Goal: Task Accomplishment & Management: Manage account settings

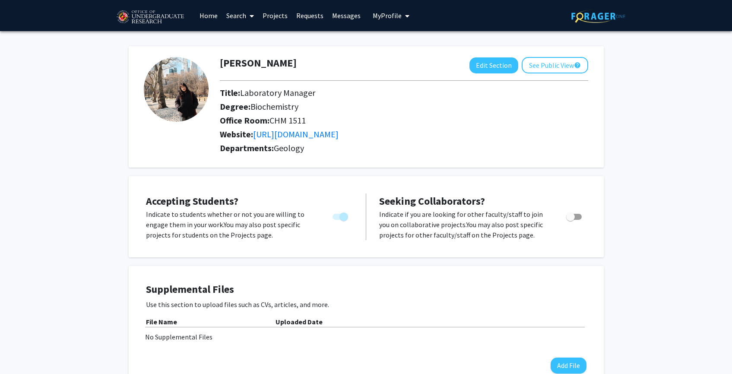
click at [277, 15] on link "Projects" at bounding box center [275, 15] width 34 height 30
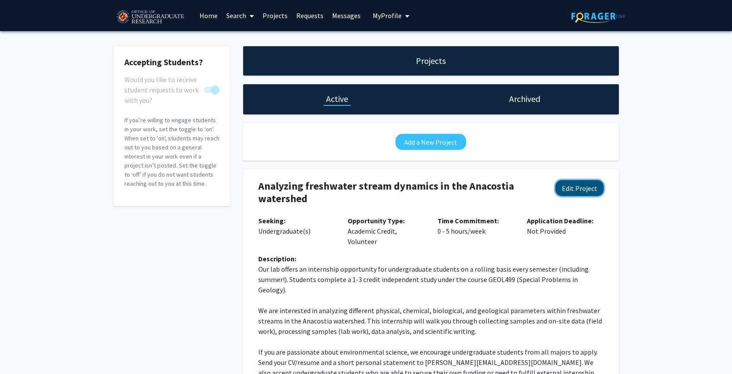
click at [579, 190] on button "Edit Project" at bounding box center [579, 188] width 48 height 16
select select "0 - 5"
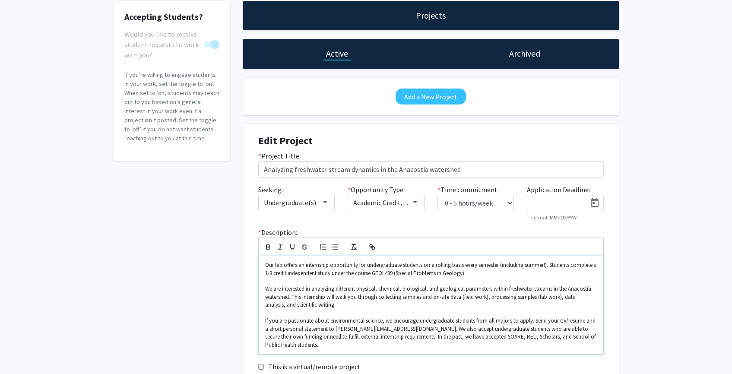
scroll to position [117, 0]
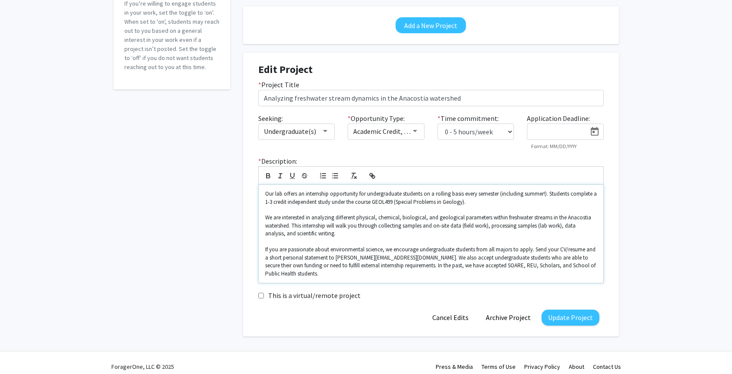
click at [398, 228] on p "We are interested in analyzing different physical, chemical, biological, and ge…" at bounding box center [431, 226] width 332 height 24
click at [483, 201] on p "Our lab offers an internship opportunity for undergraduate students on a rollin…" at bounding box center [431, 198] width 332 height 16
click at [419, 232] on p "We are interested in analyzing different physical, chemical, biological, and ge…" at bounding box center [431, 226] width 332 height 24
click at [574, 311] on button "Update Project" at bounding box center [571, 318] width 58 height 16
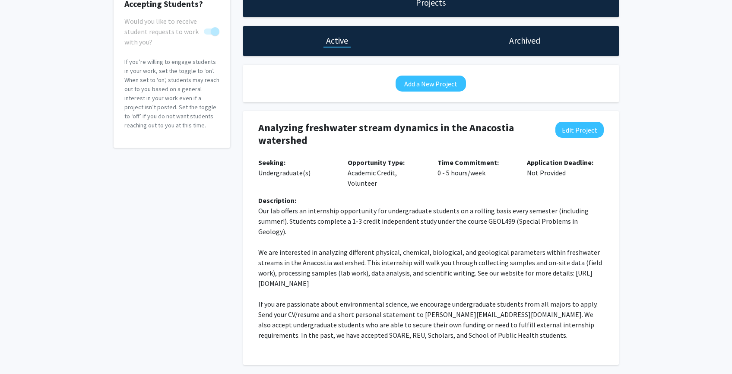
scroll to position [84, 0]
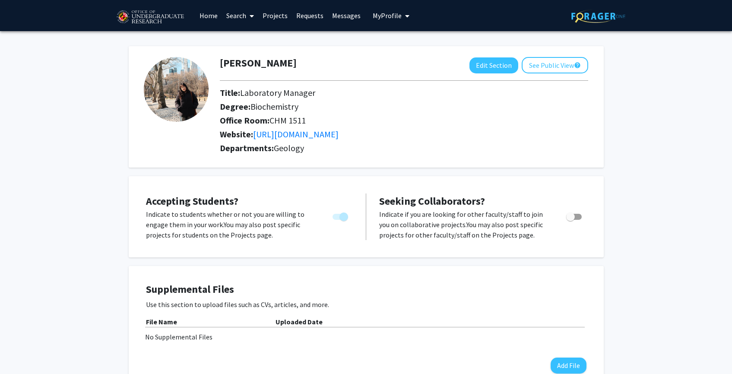
click at [244, 17] on link "Search" at bounding box center [240, 15] width 36 height 30
click at [255, 37] on span "Faculty/Staff" at bounding box center [253, 39] width 63 height 17
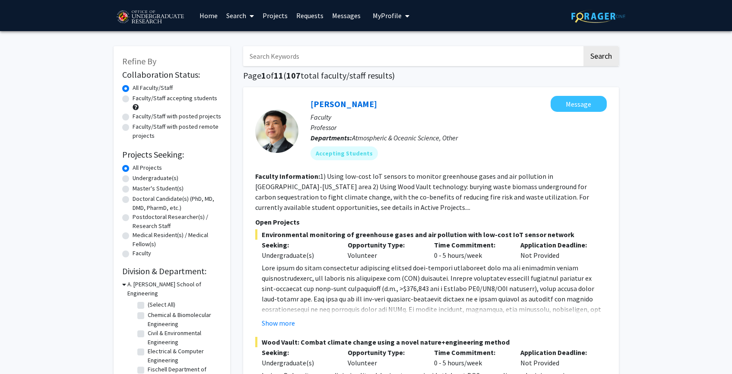
click at [242, 18] on link "Search" at bounding box center [240, 15] width 36 height 30
click at [336, 57] on input "Search Keywords" at bounding box center [412, 56] width 339 height 20
type input "[PERSON_NAME]"
click at [587, 59] on button "Search" at bounding box center [600, 56] width 35 height 20
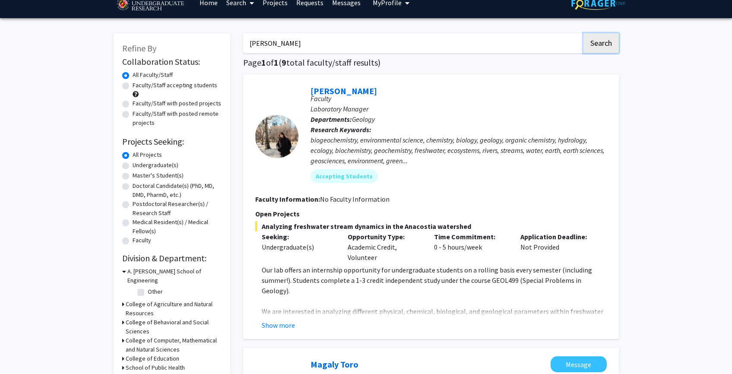
scroll to position [70, 0]
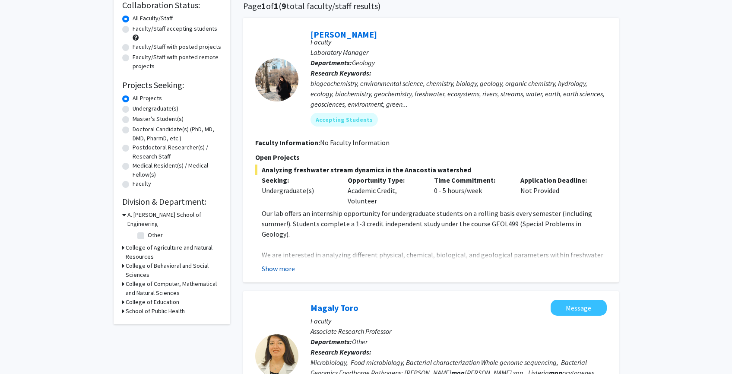
click at [274, 268] on button "Show more" at bounding box center [278, 268] width 33 height 10
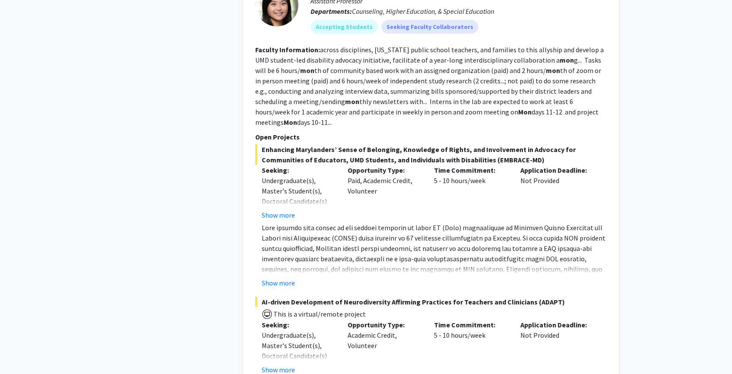
scroll to position [1047, 0]
